Goal: Transaction & Acquisition: Purchase product/service

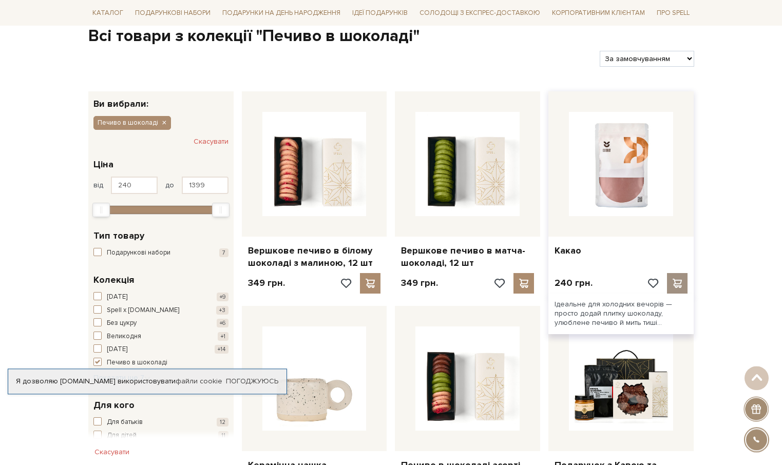
scroll to position [314, 0]
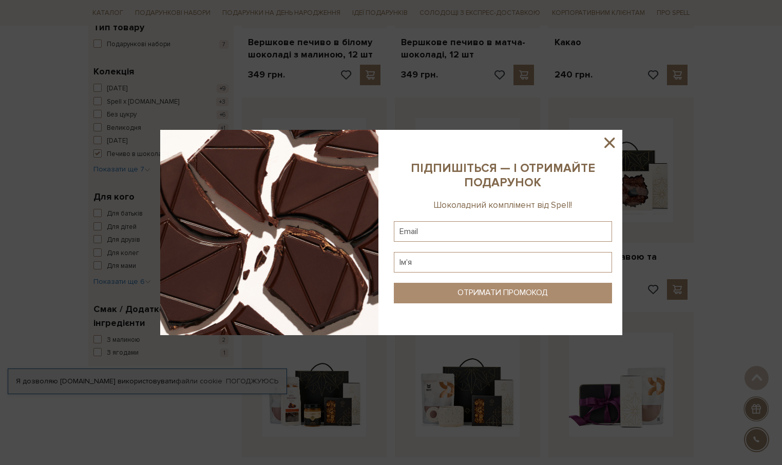
click at [612, 141] on icon at bounding box center [609, 142] width 17 height 17
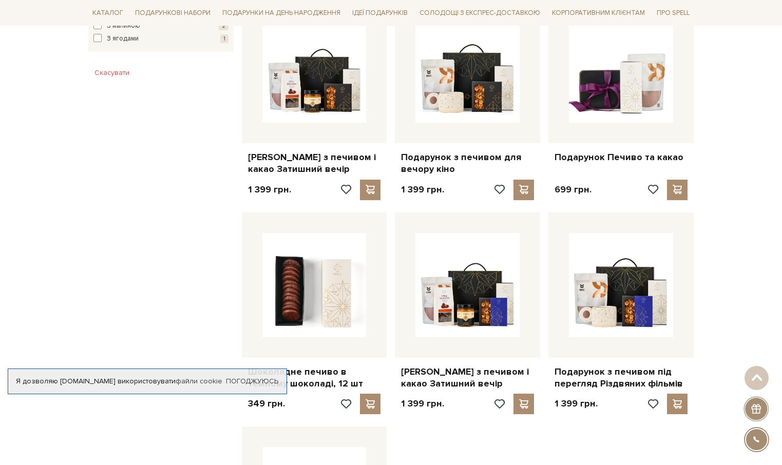
scroll to position [890, 0]
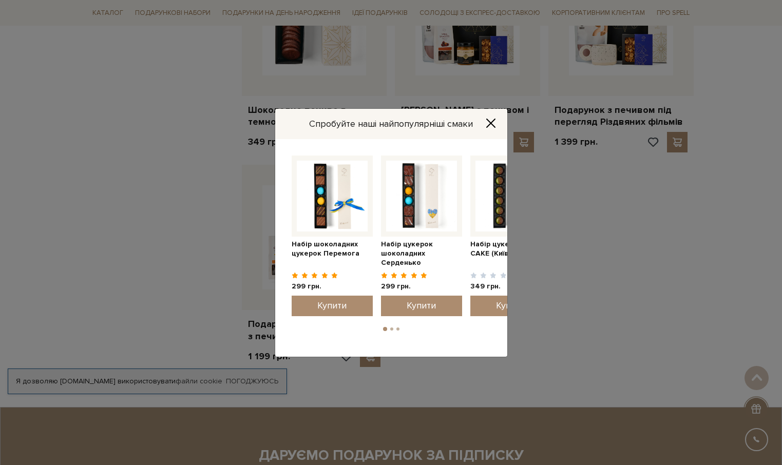
click at [499, 120] on div "Спробуйте наші найпопулярніші смаки" at bounding box center [391, 124] width 232 height 30
click at [492, 122] on icon "Close" at bounding box center [491, 123] width 10 height 10
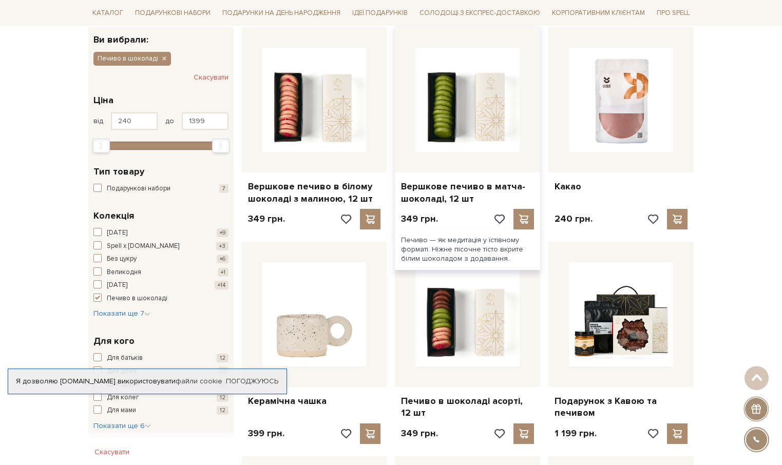
scroll to position [157, 0]
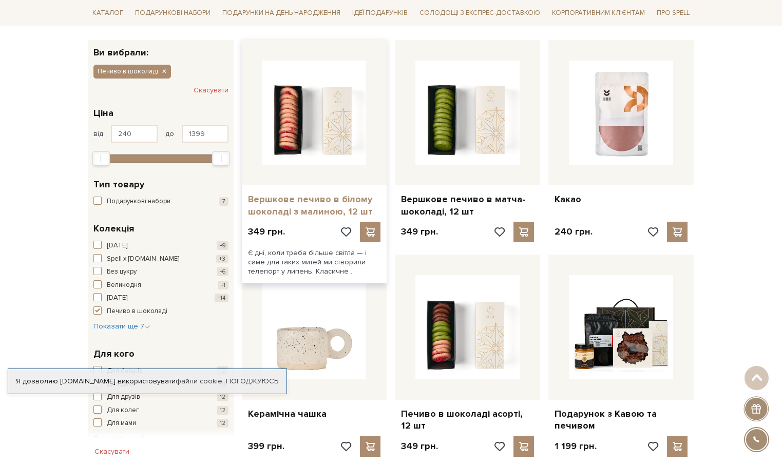
click at [309, 204] on link "Вершкове печиво в білому шоколаді з малиною, 12 шт" at bounding box center [314, 206] width 133 height 24
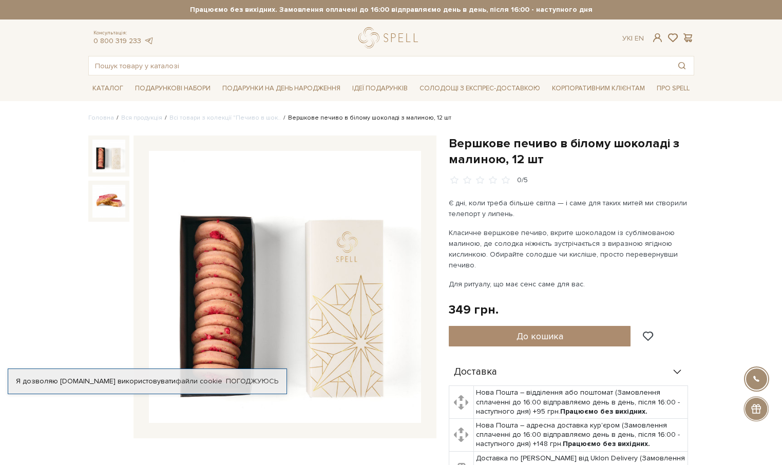
click at [105, 164] on img at bounding box center [108, 156] width 33 height 33
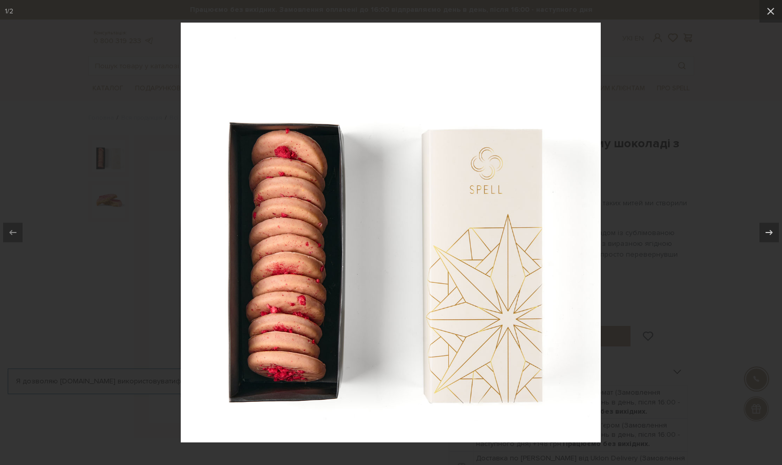
click at [655, 162] on div at bounding box center [391, 232] width 782 height 465
